Goal: Task Accomplishment & Management: Manage account settings

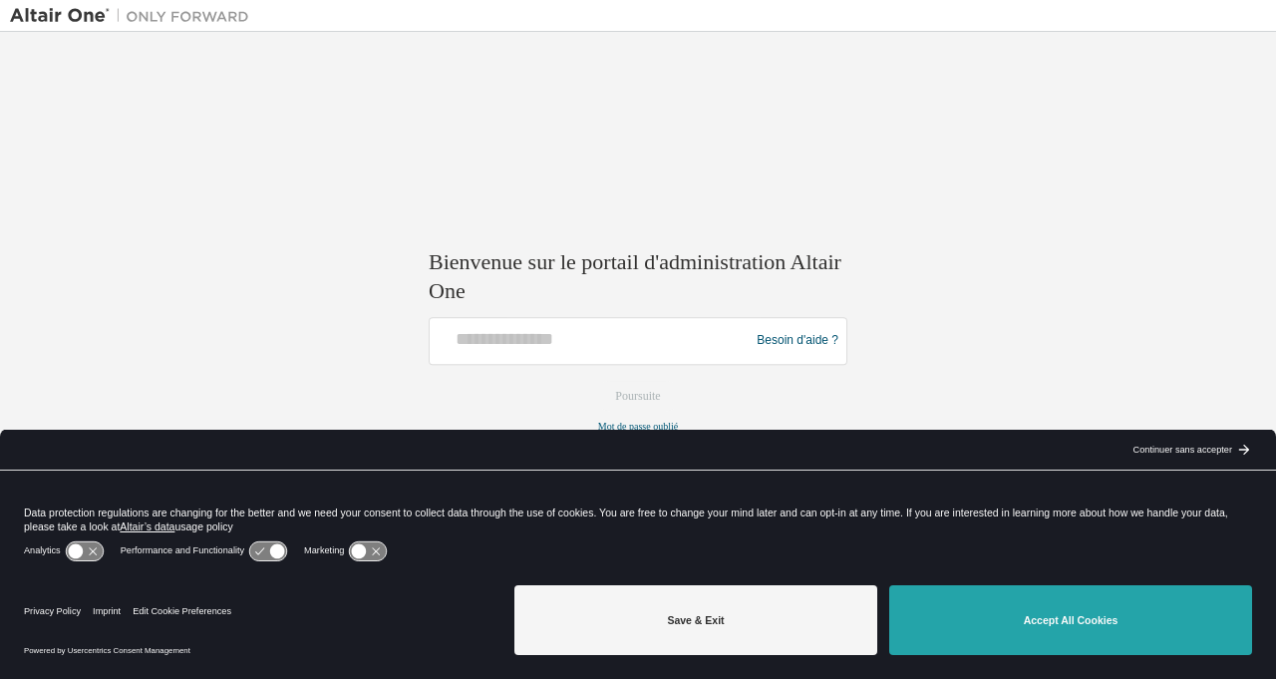
click at [1048, 621] on button "Accept All Cookies" at bounding box center [1070, 620] width 363 height 70
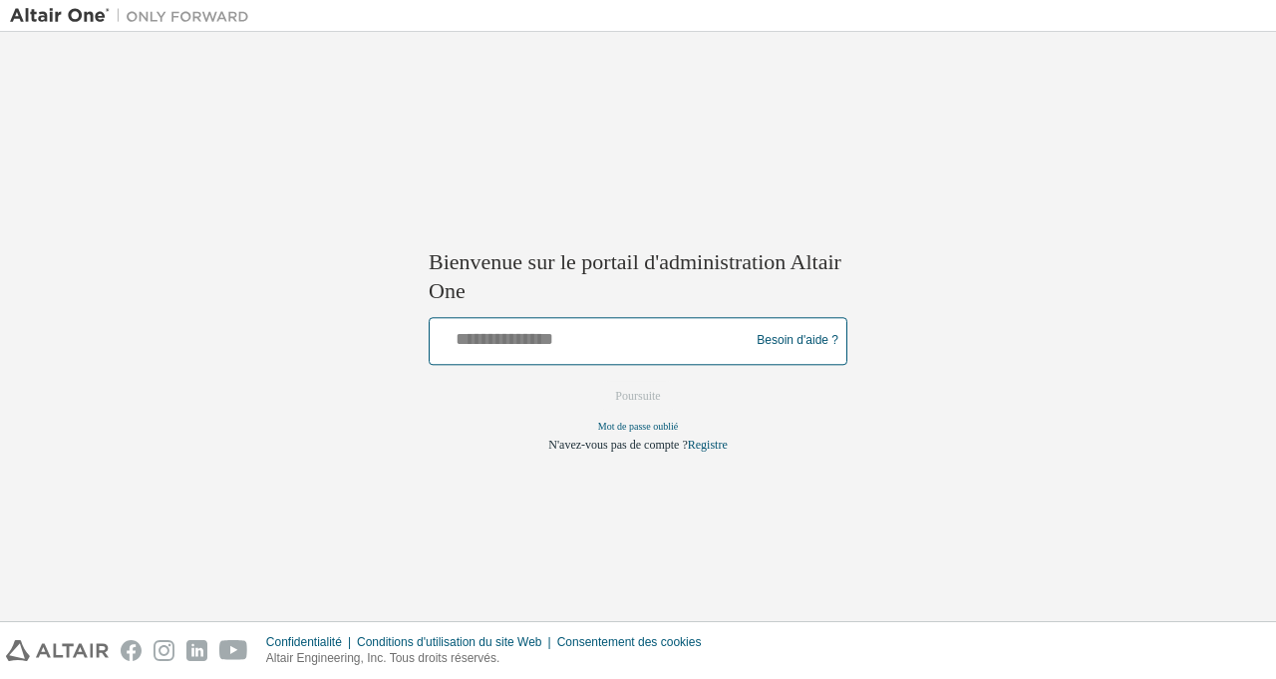
click at [478, 340] on input "text" at bounding box center [592, 336] width 309 height 29
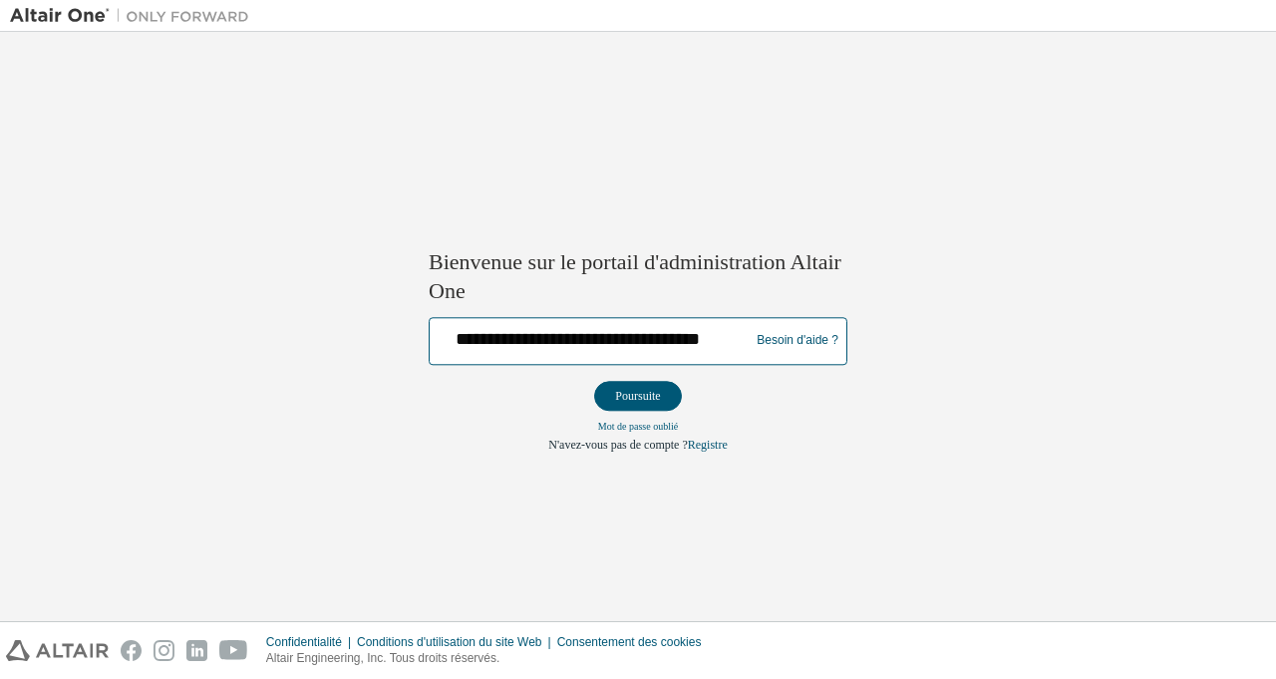
scroll to position [0, 8]
type input "**********"
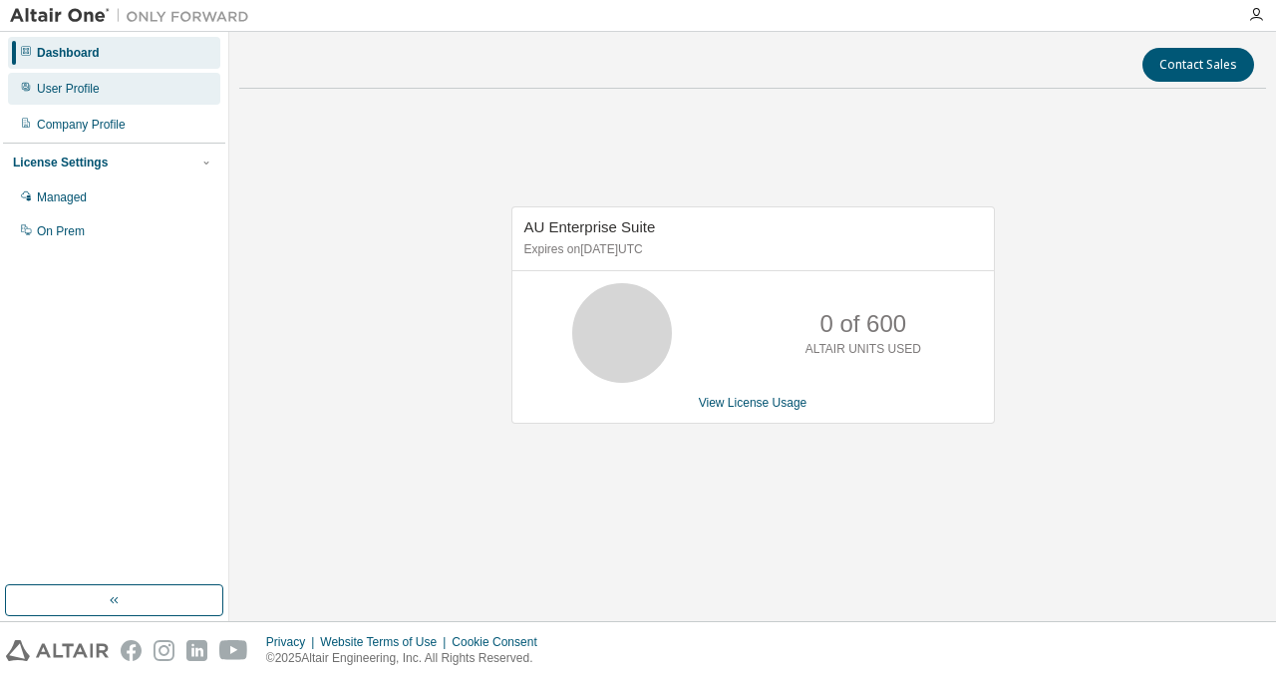
click at [90, 91] on div "User Profile" at bounding box center [68, 89] width 63 height 16
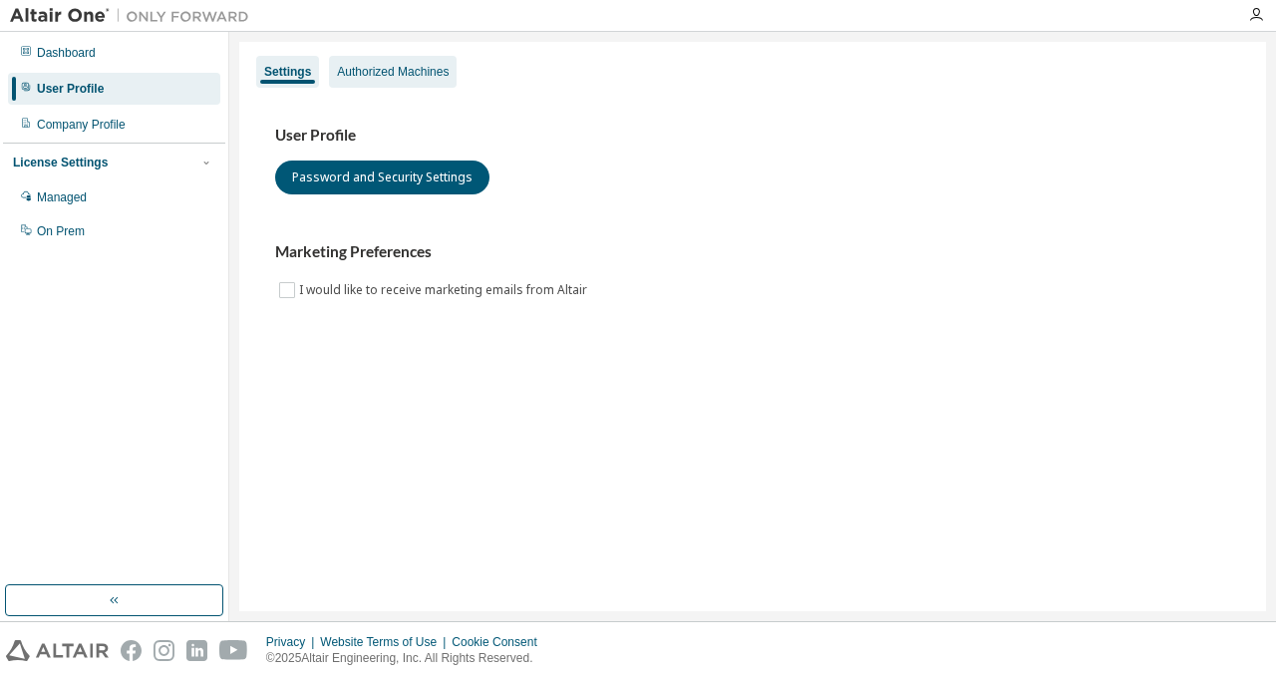
click at [393, 59] on div "Authorized Machines" at bounding box center [393, 72] width 128 height 32
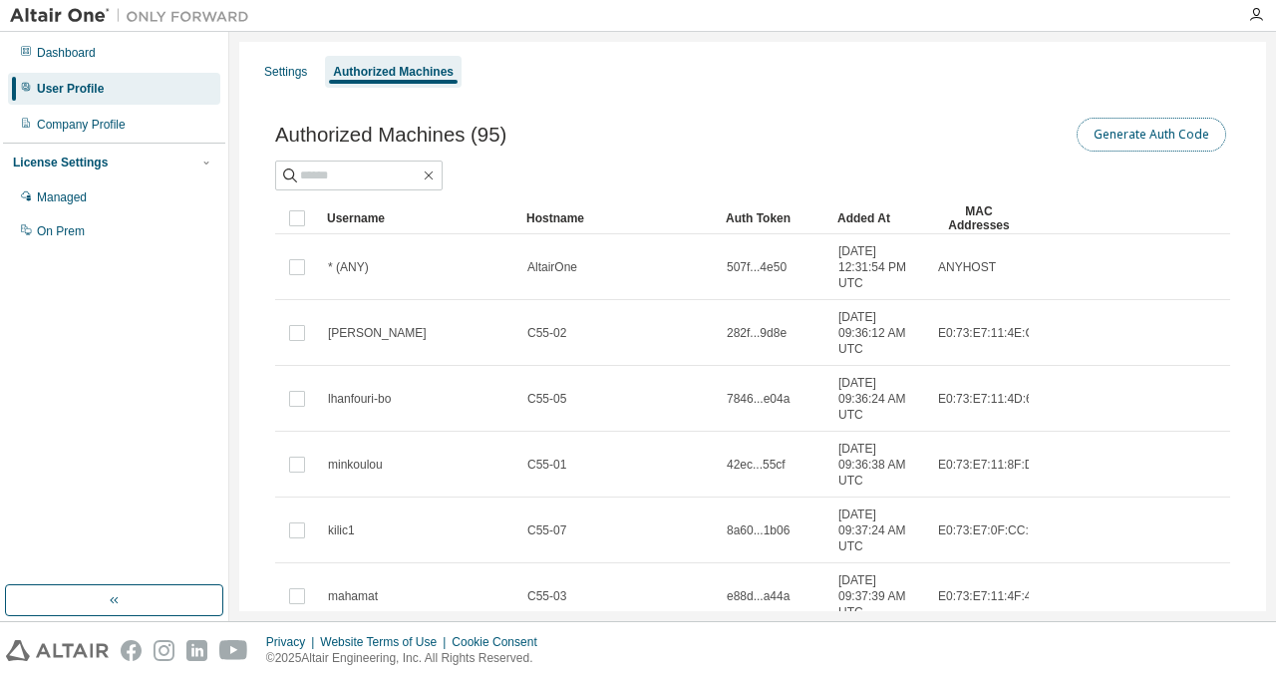
click at [1109, 136] on button "Generate Auth Code" at bounding box center [1152, 135] width 150 height 34
